Goal: Check status: Check status

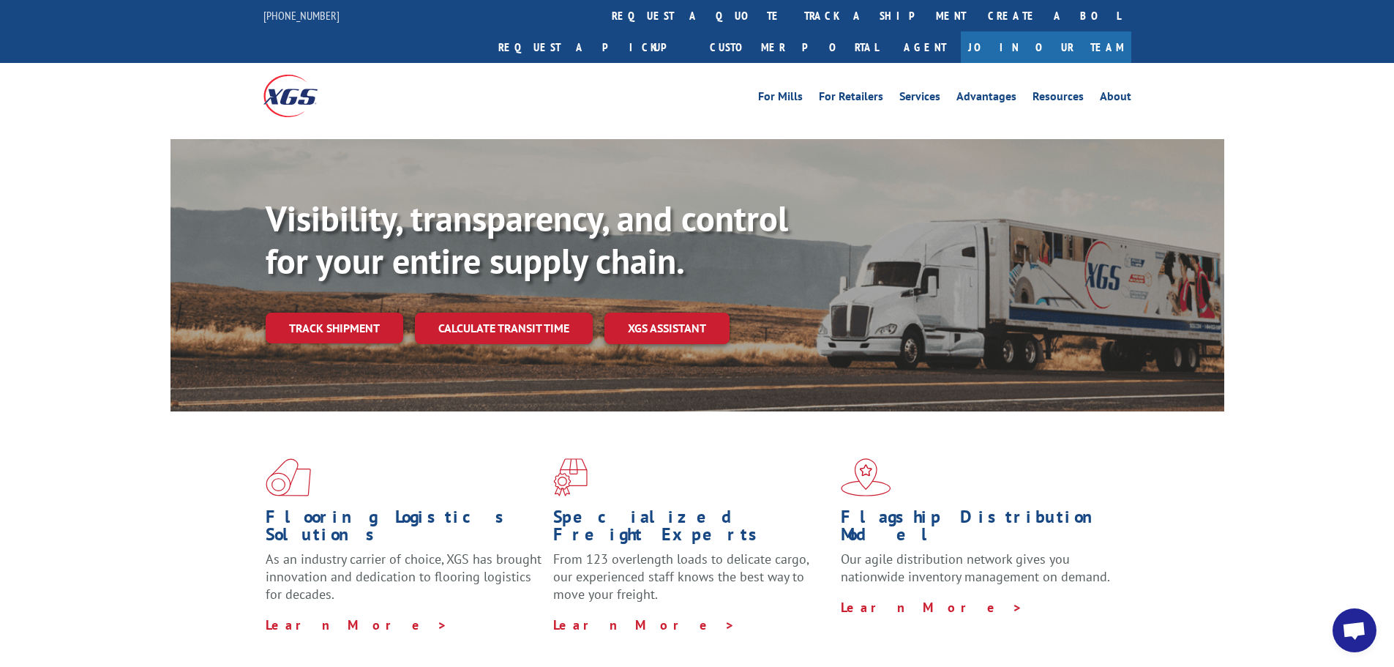
click at [337, 312] on link "Track shipment" at bounding box center [335, 327] width 138 height 31
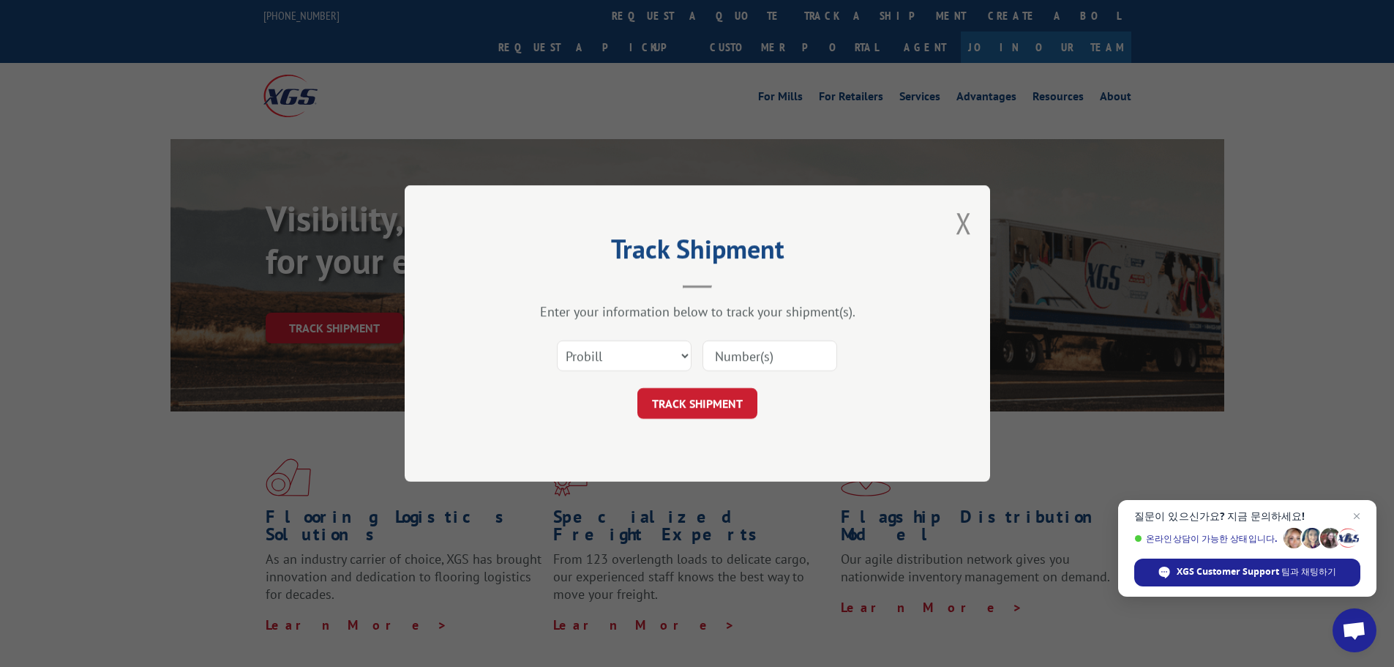
click at [752, 356] on input at bounding box center [770, 355] width 135 height 31
paste input "83023183031"
type input "83023183031"
click button "TRACK SHIPMENT" at bounding box center [697, 403] width 120 height 31
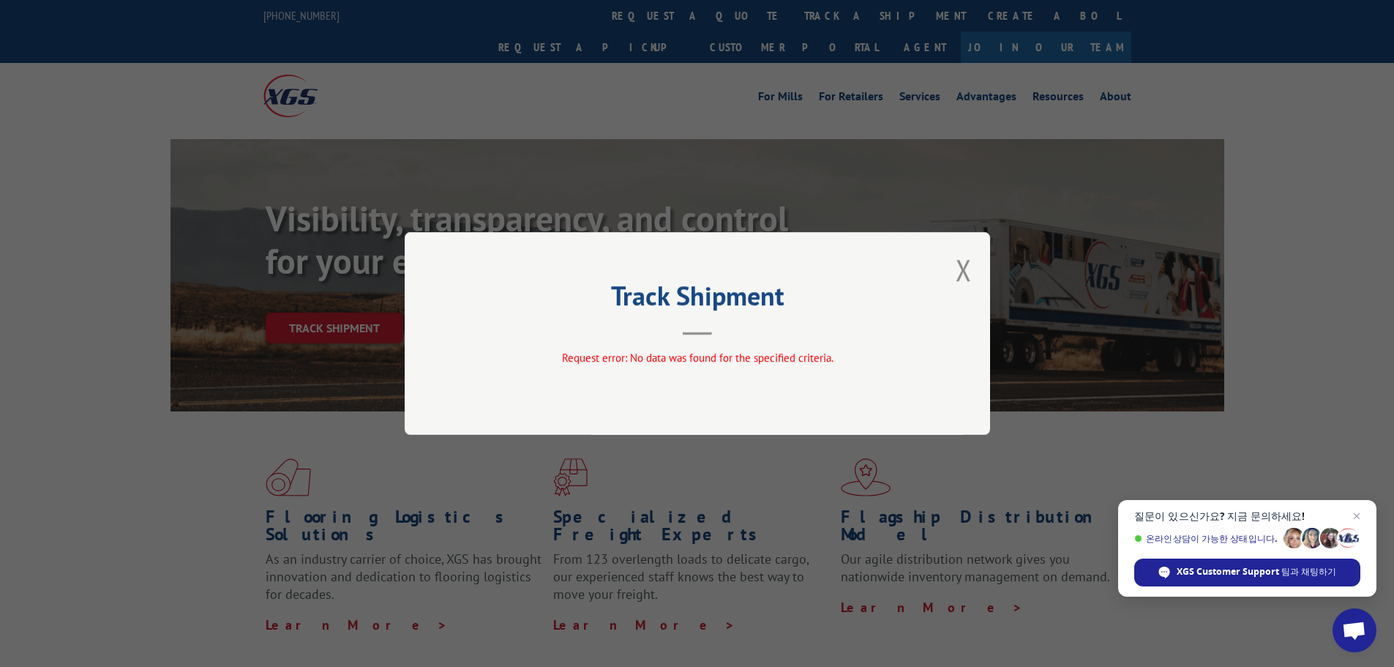
click at [818, 337] on div "Track Shipment Request error: No data was found for the specified criteria." at bounding box center [697, 333] width 585 height 203
click at [662, 338] on div "Track Shipment Request error: No data was found for the specified criteria." at bounding box center [697, 333] width 585 height 203
drag, startPoint x: 915, startPoint y: 277, endPoint x: 939, endPoint y: 273, distance: 24.4
click at [930, 274] on div "Track Shipment Request error: No data was found for the specified criteria." at bounding box center [697, 333] width 585 height 203
click at [946, 271] on div "Track Shipment Request error: No data was found for the specified criteria." at bounding box center [697, 333] width 585 height 203
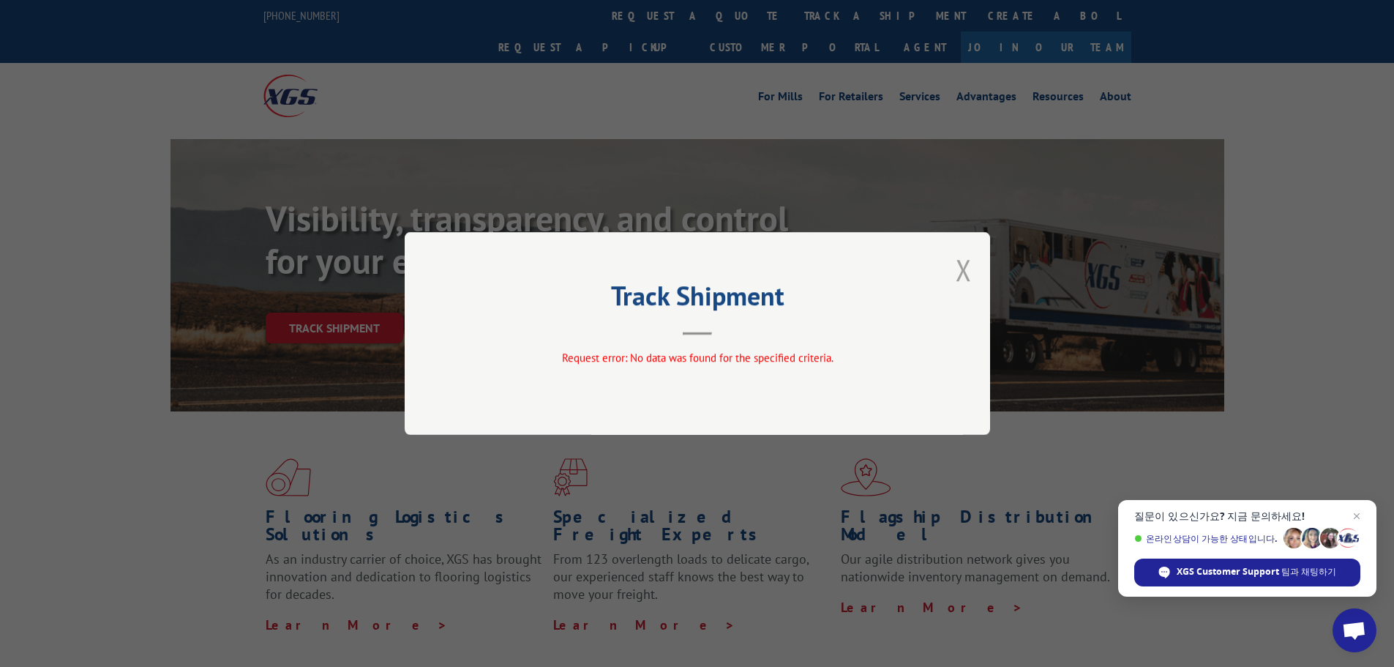
click at [963, 269] on button "Close modal" at bounding box center [964, 269] width 16 height 39
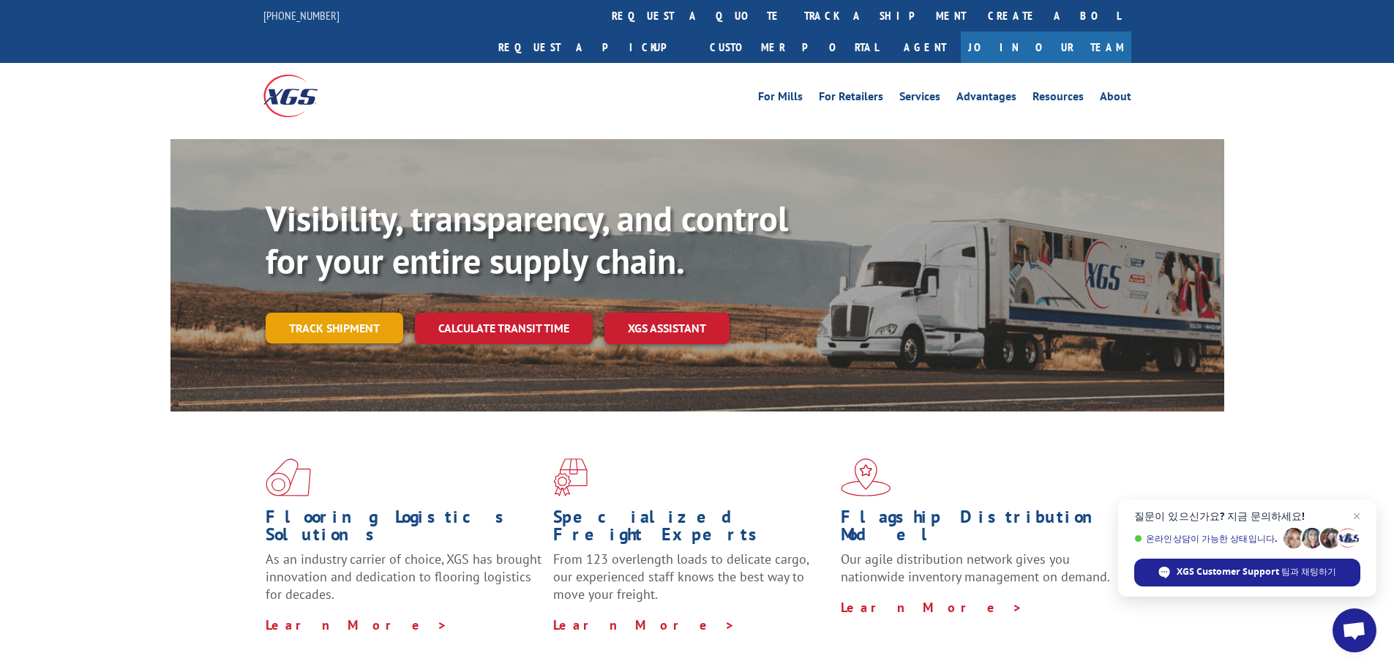
click at [336, 312] on link "Track shipment" at bounding box center [335, 327] width 138 height 31
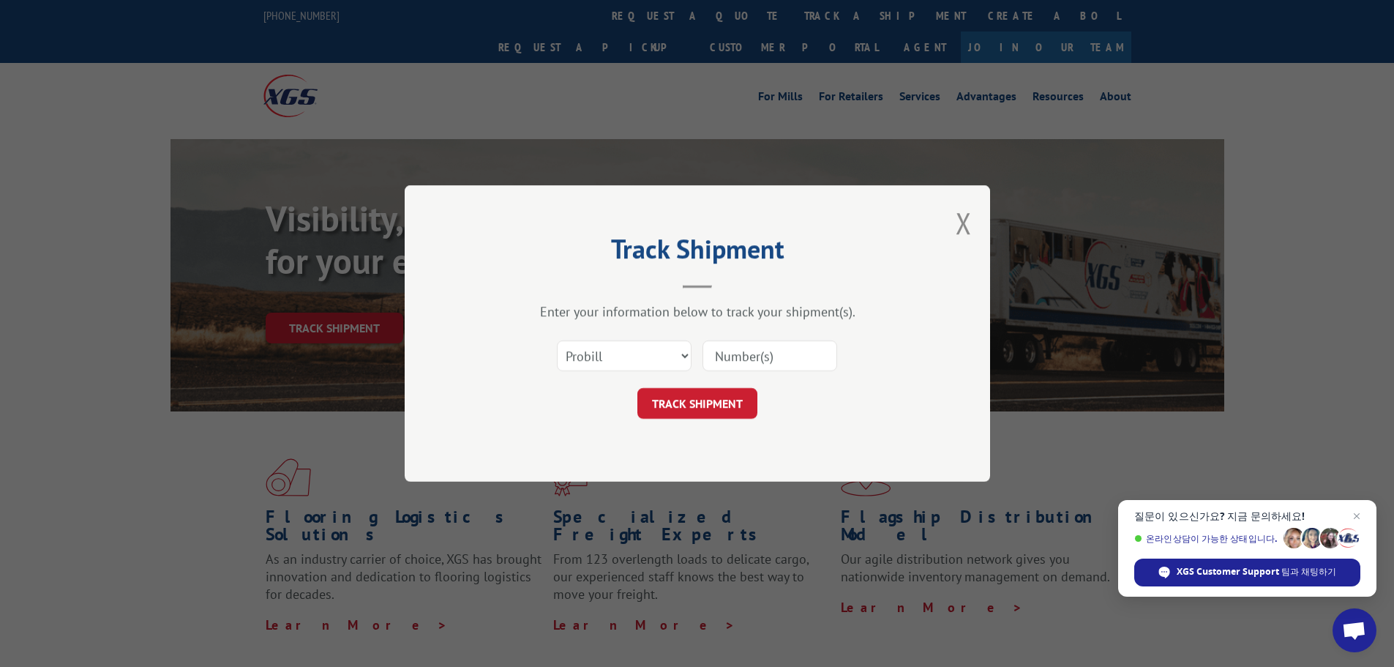
click at [753, 353] on input at bounding box center [770, 355] width 135 height 31
paste input "17501685"
type input "17501685"
click at [732, 401] on button "TRACK SHIPMENT" at bounding box center [697, 403] width 120 height 31
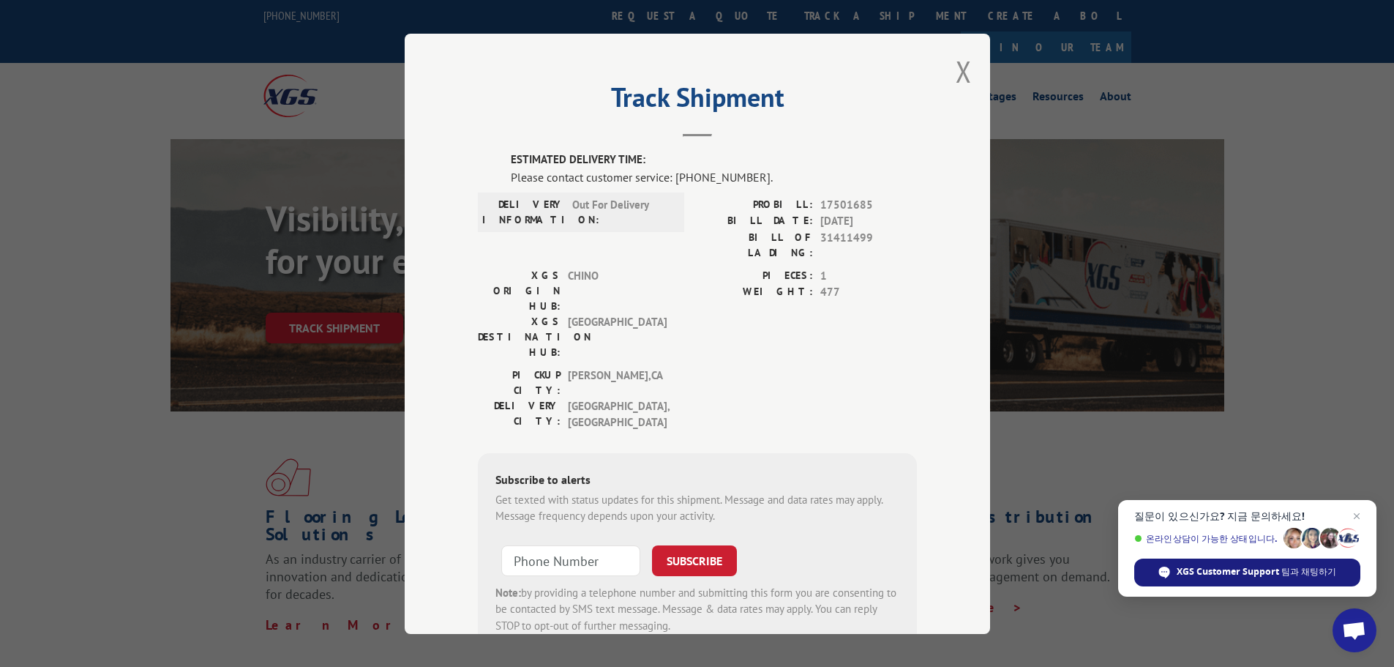
click at [1300, 567] on span "XGS Customer Support 팀과 채팅하기" at bounding box center [1257, 571] width 160 height 13
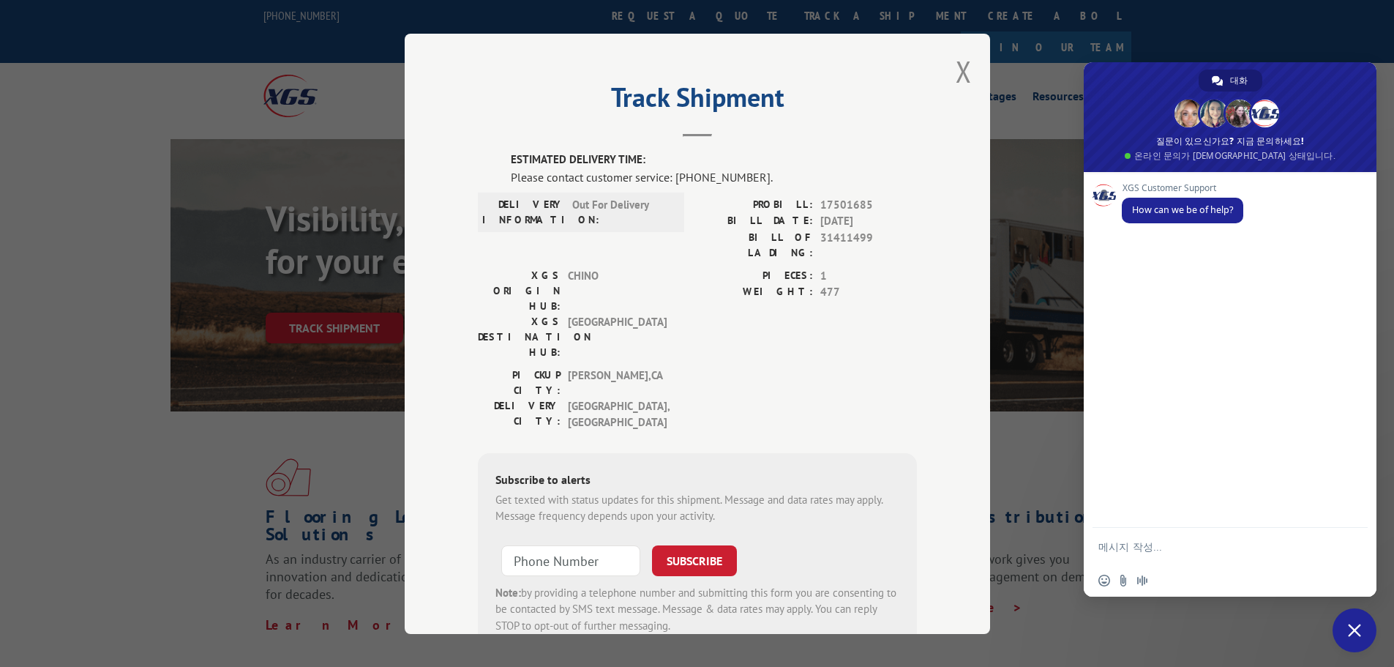
click at [1229, 572] on div "이모티콘 사용하기 파일 보내기 오디오 메시지 녹음" at bounding box center [1230, 580] width 293 height 32
drag, startPoint x: 1203, startPoint y: 566, endPoint x: 1181, endPoint y: 548, distance: 28.1
click at [1184, 550] on div "네트워크가 오프 라인입니다. 다시 연결중... 지금은 메시지를 받거나 보낼 수 없습니다. 일부 서비스가 작동하지 않습니다. 상태 페이지보기 더…" at bounding box center [1230, 384] width 293 height 424
click at [1181, 548] on textarea "메시지 작성..." at bounding box center [1215, 546] width 234 height 37
type textarea "hey what is the current status of my shipment?"
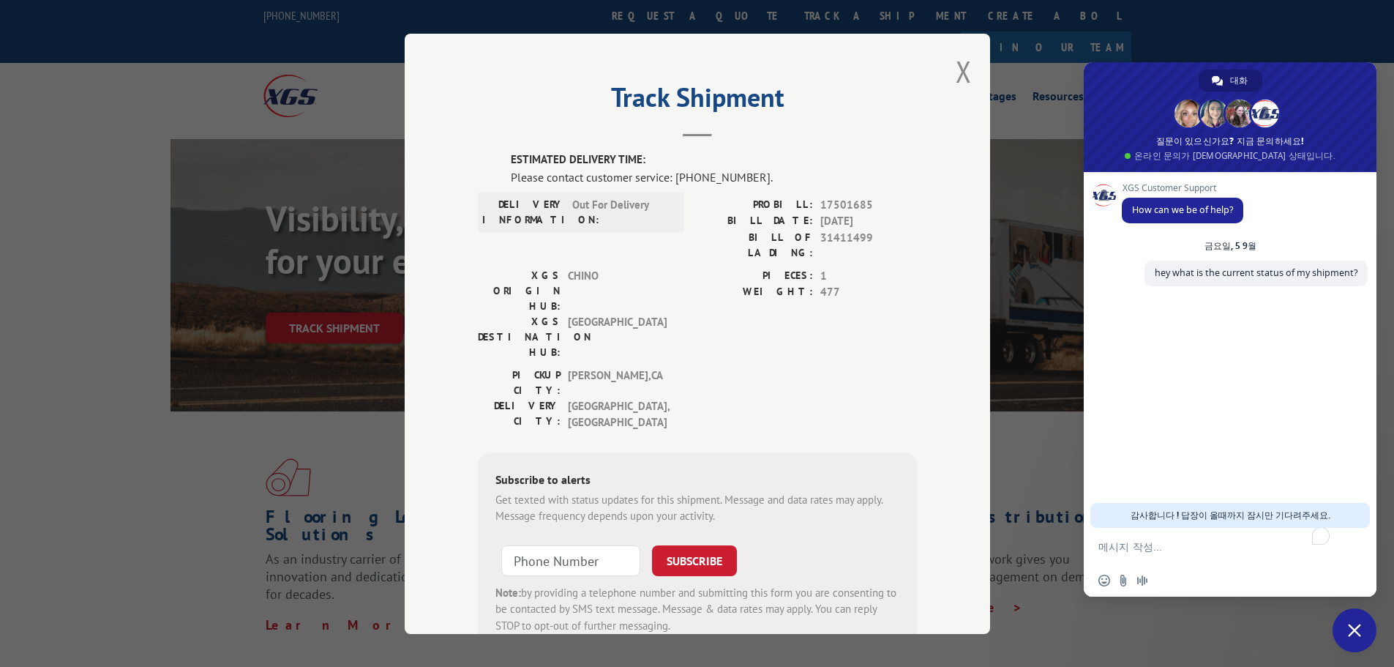
click at [847, 200] on span "17501685" at bounding box center [868, 204] width 97 height 17
copy span "17501685"
click at [1161, 537] on textarea "To enrich screen reader interactions, please activate Accessibility in Grammarl…" at bounding box center [1215, 546] width 234 height 37
paste textarea "17501685"
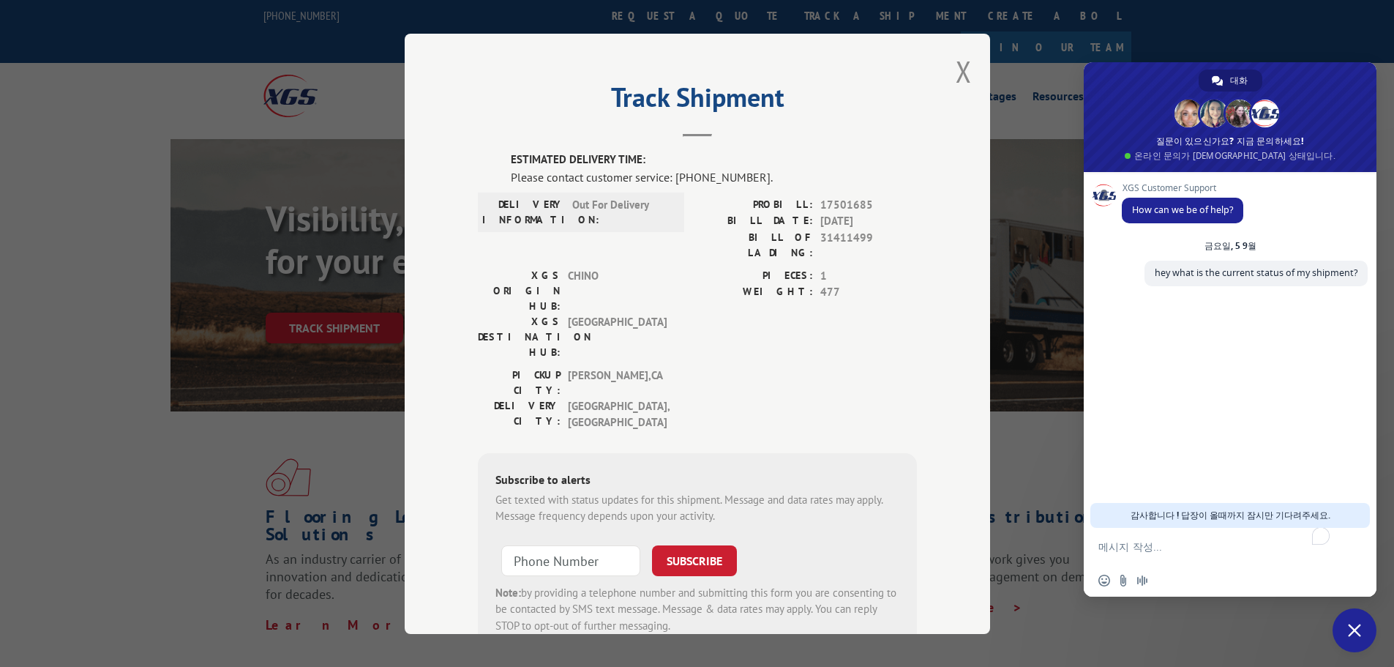
type textarea "17501685"
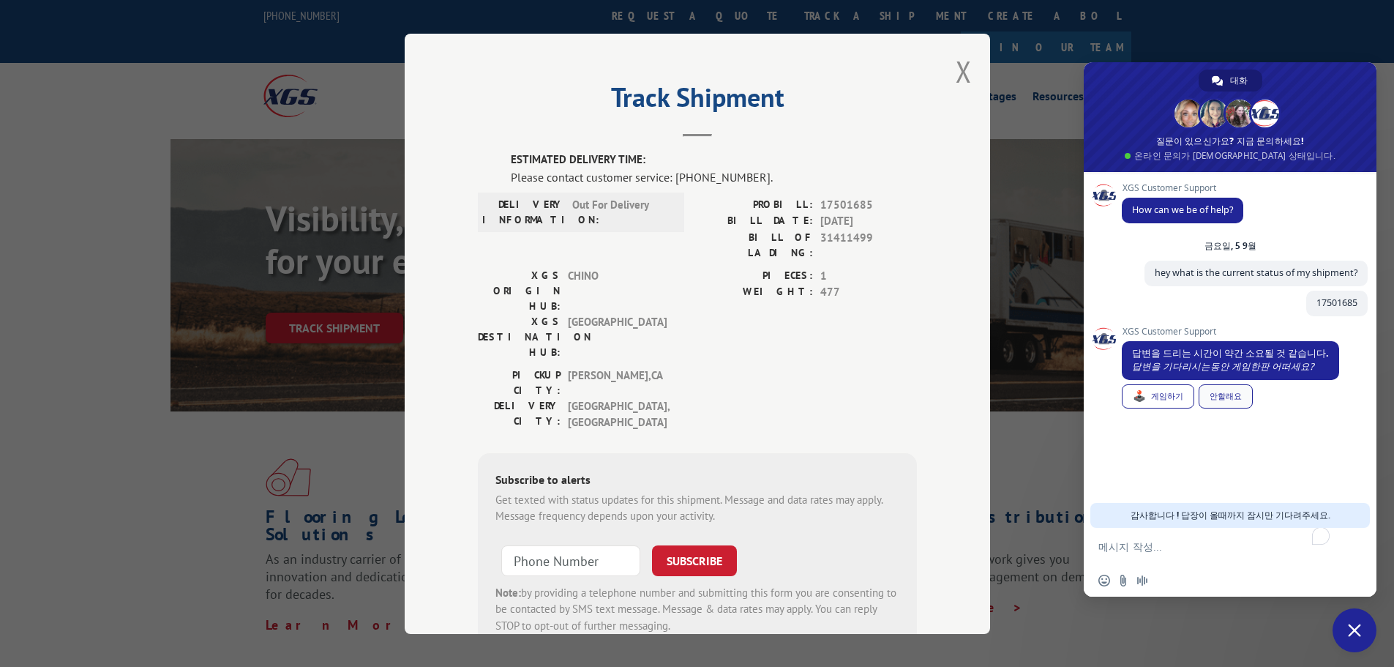
click at [1238, 405] on link "안할래요" at bounding box center [1226, 396] width 54 height 24
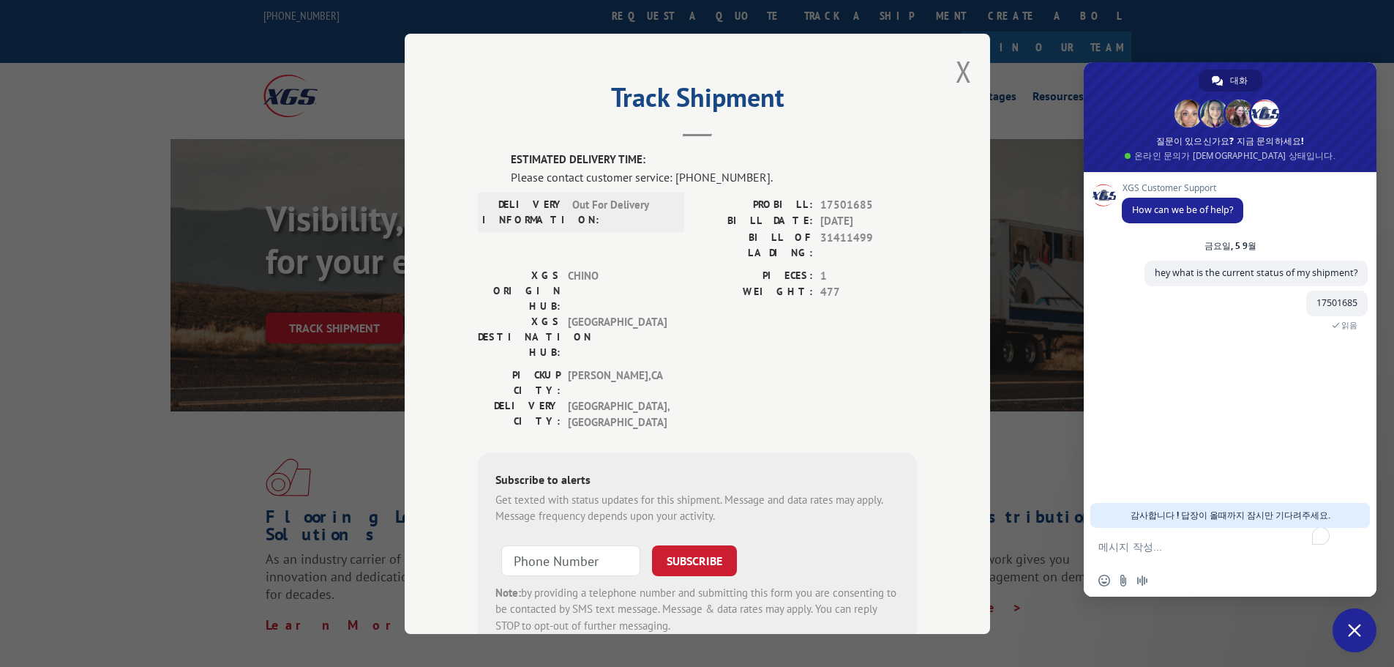
click at [968, 66] on div "Track Shipment ESTIMATED DELIVERY TIME: Please contact customer service: [PHONE…" at bounding box center [697, 334] width 585 height 600
click at [965, 70] on button "Close modal" at bounding box center [964, 71] width 16 height 39
